Goal: Transaction & Acquisition: Purchase product/service

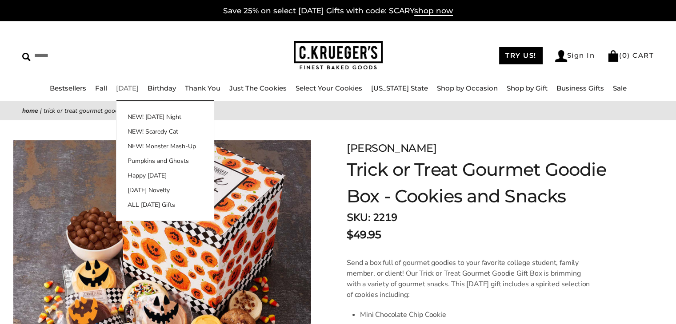
click at [139, 88] on link "[DATE]" at bounding box center [127, 88] width 23 height 8
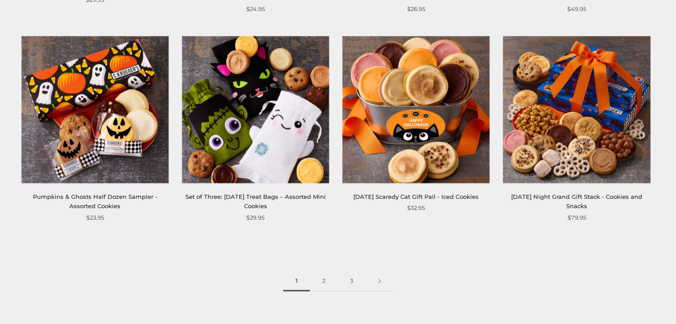
scroll to position [1200, 0]
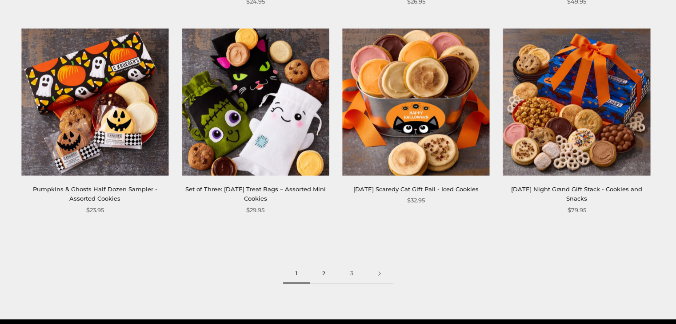
click at [325, 274] on link "2" at bounding box center [324, 274] width 28 height 20
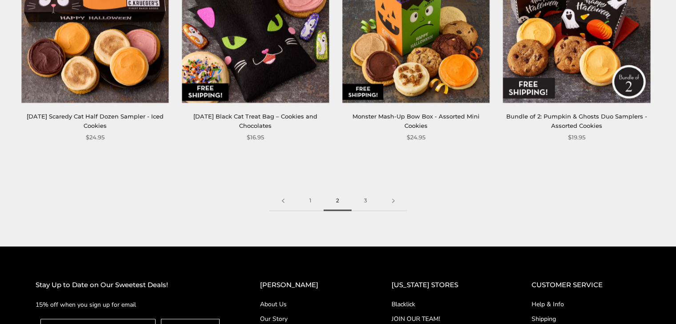
scroll to position [1288, 0]
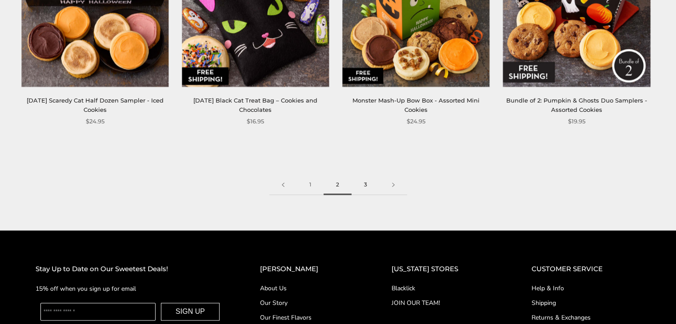
click at [368, 185] on link "3" at bounding box center [365, 185] width 28 height 20
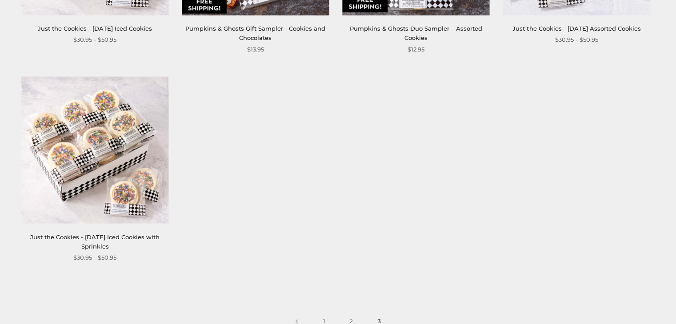
scroll to position [755, 0]
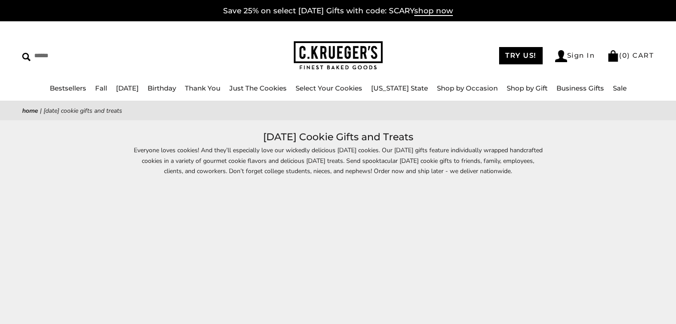
scroll to position [1198, 0]
